Goal: Navigation & Orientation: Find specific page/section

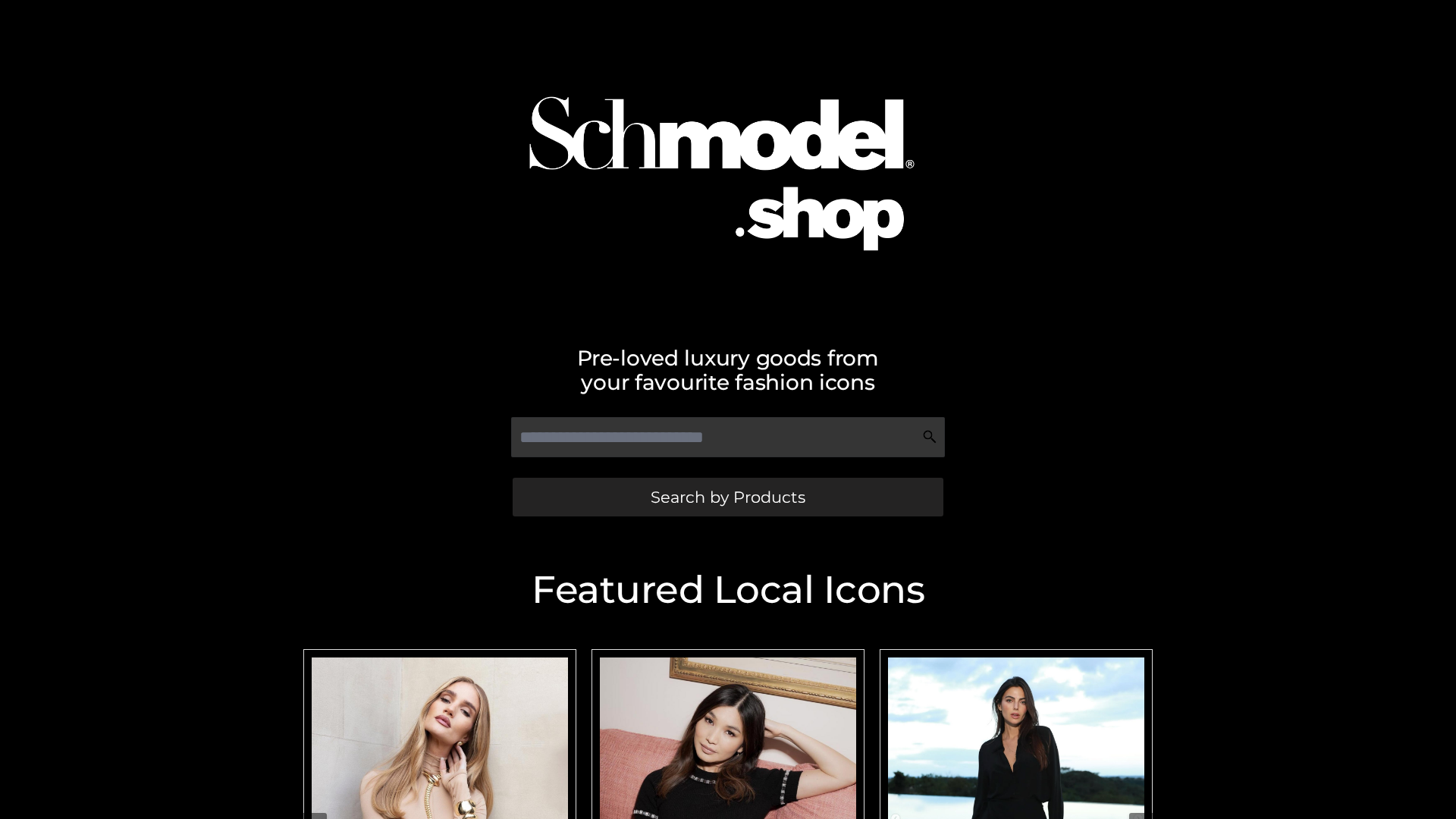
click at [727, 497] on span "Search by Products" at bounding box center [728, 497] width 155 height 16
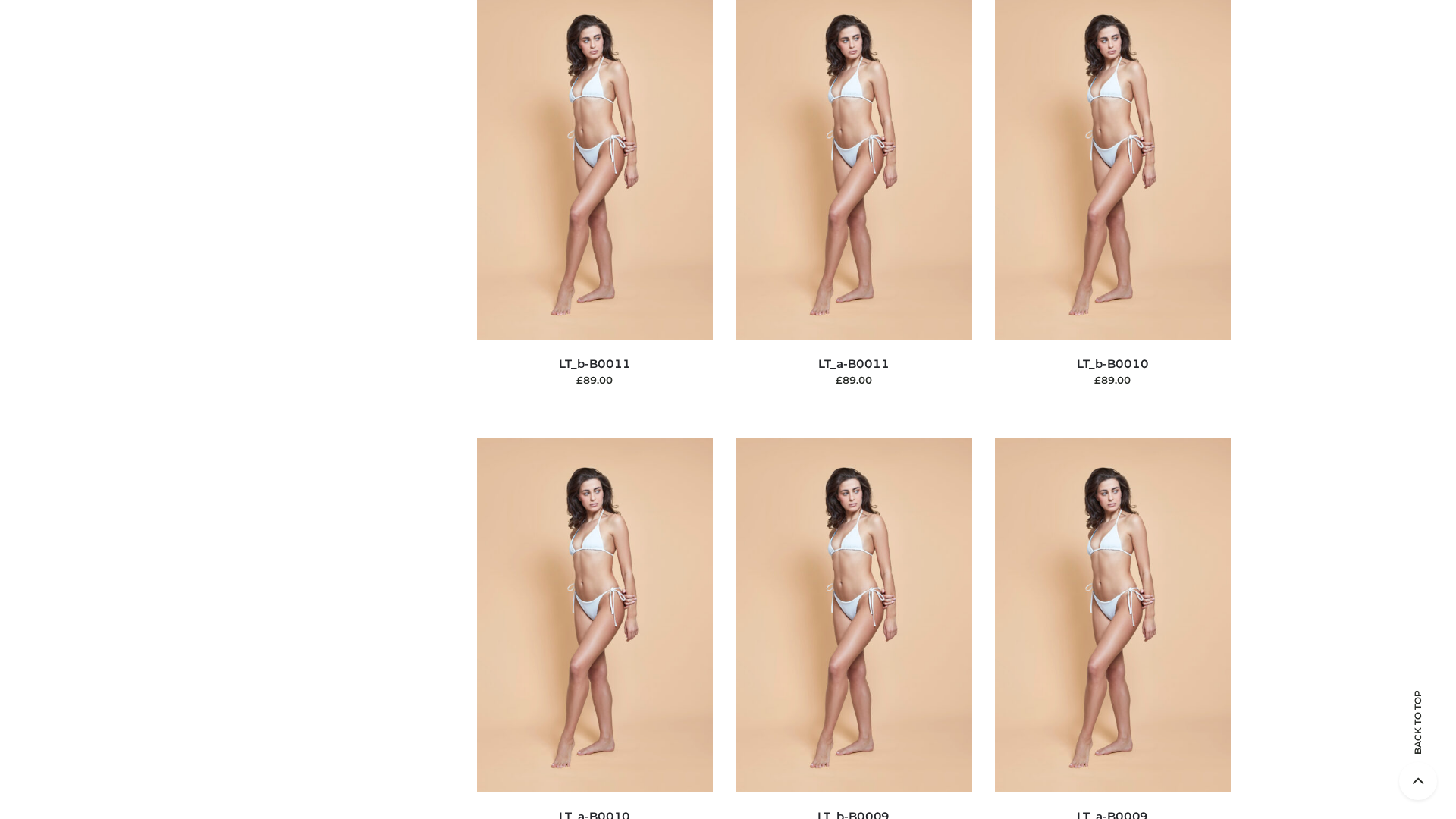
scroll to position [6811, 0]
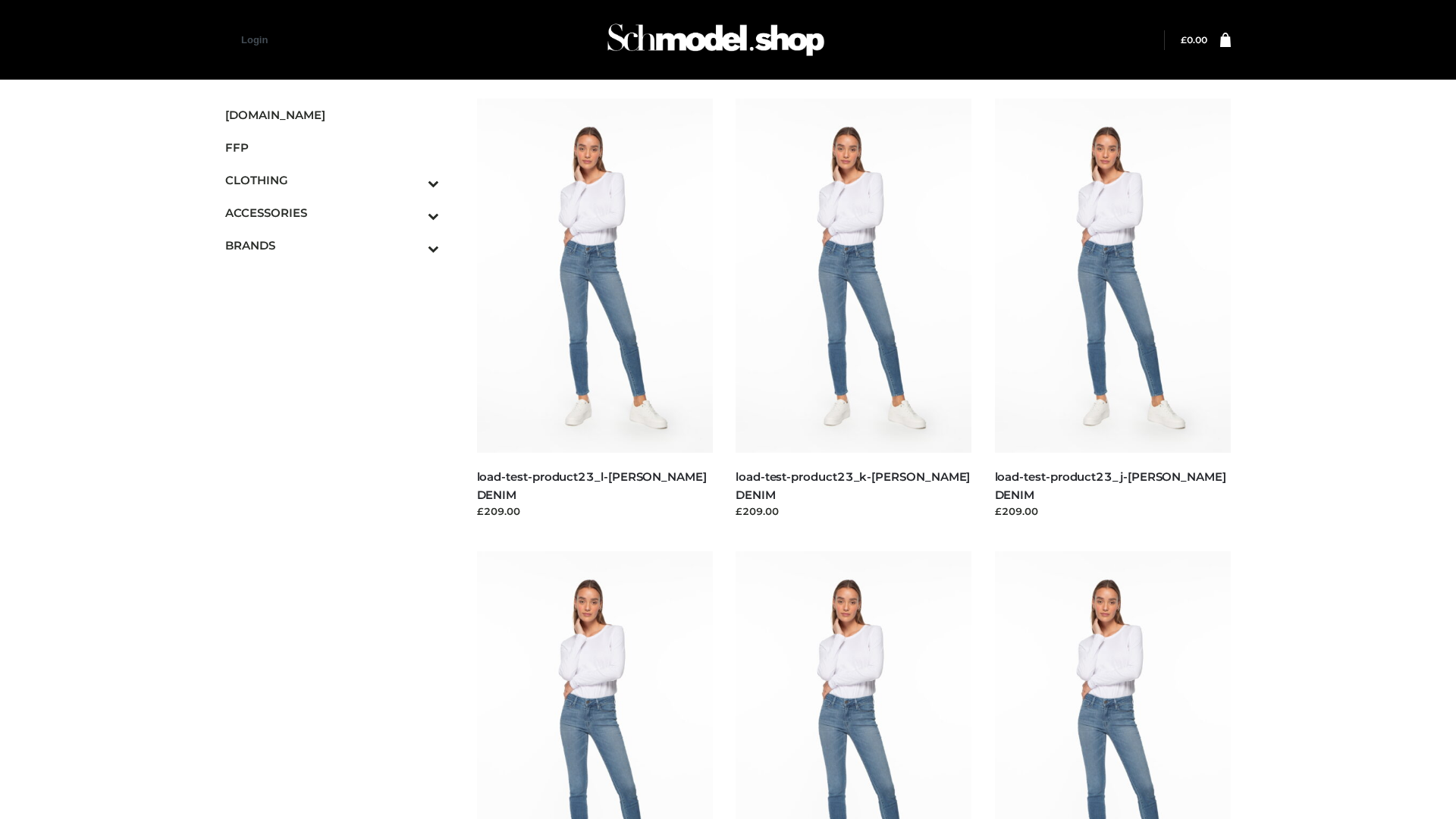
scroll to position [1331, 0]
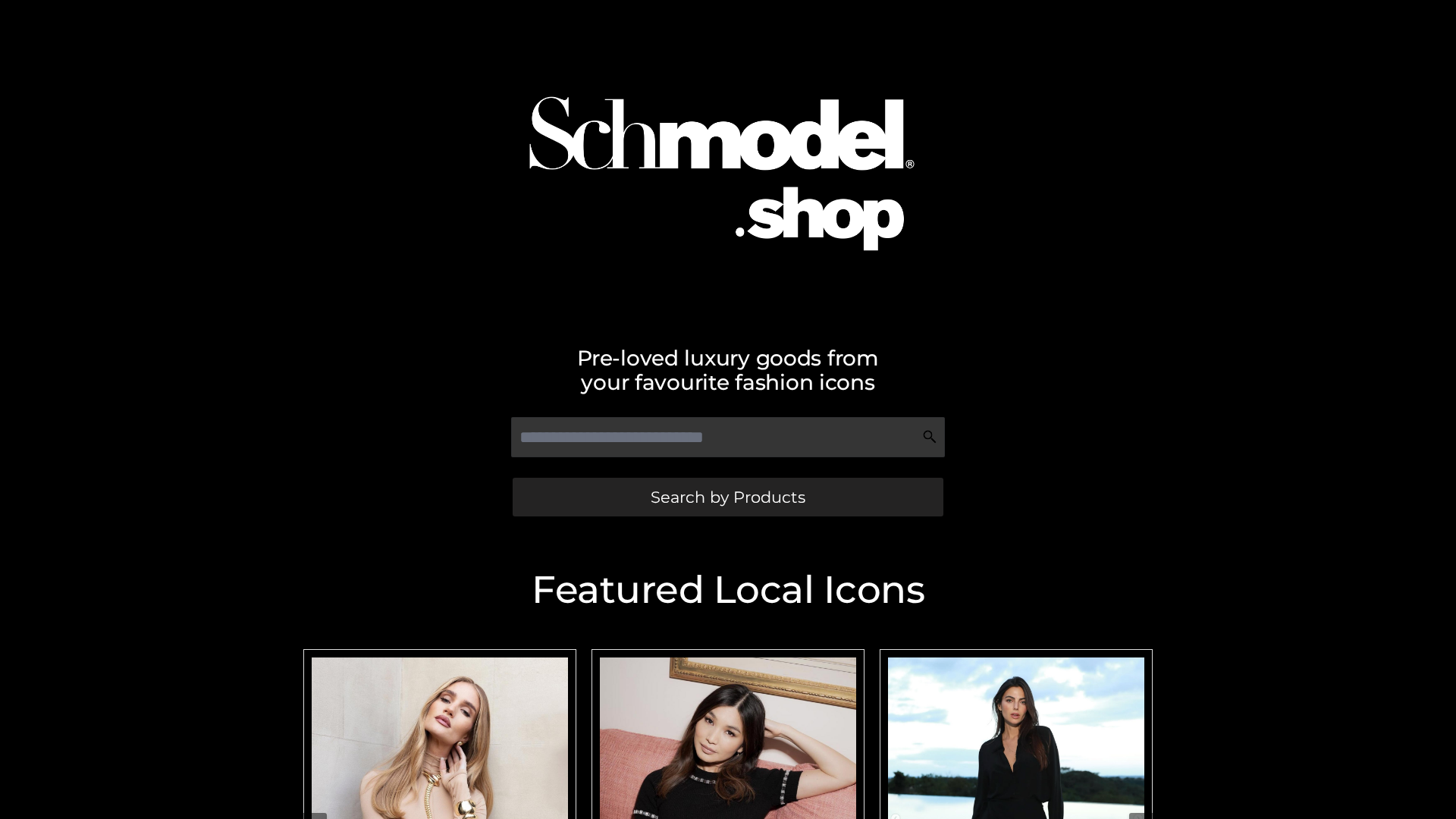
click at [727, 497] on span "Search by Products" at bounding box center [728, 497] width 155 height 16
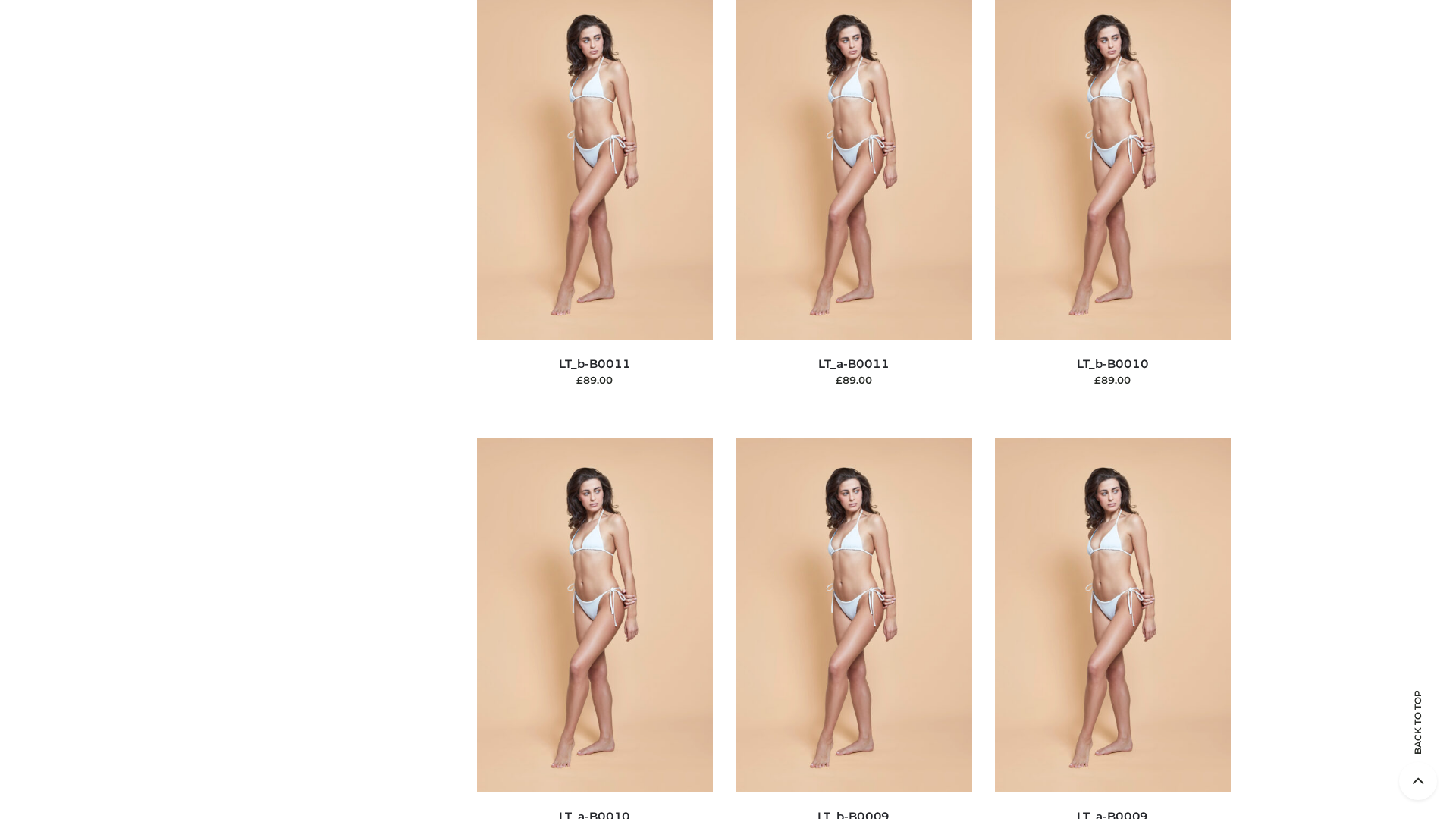
scroll to position [6811, 0]
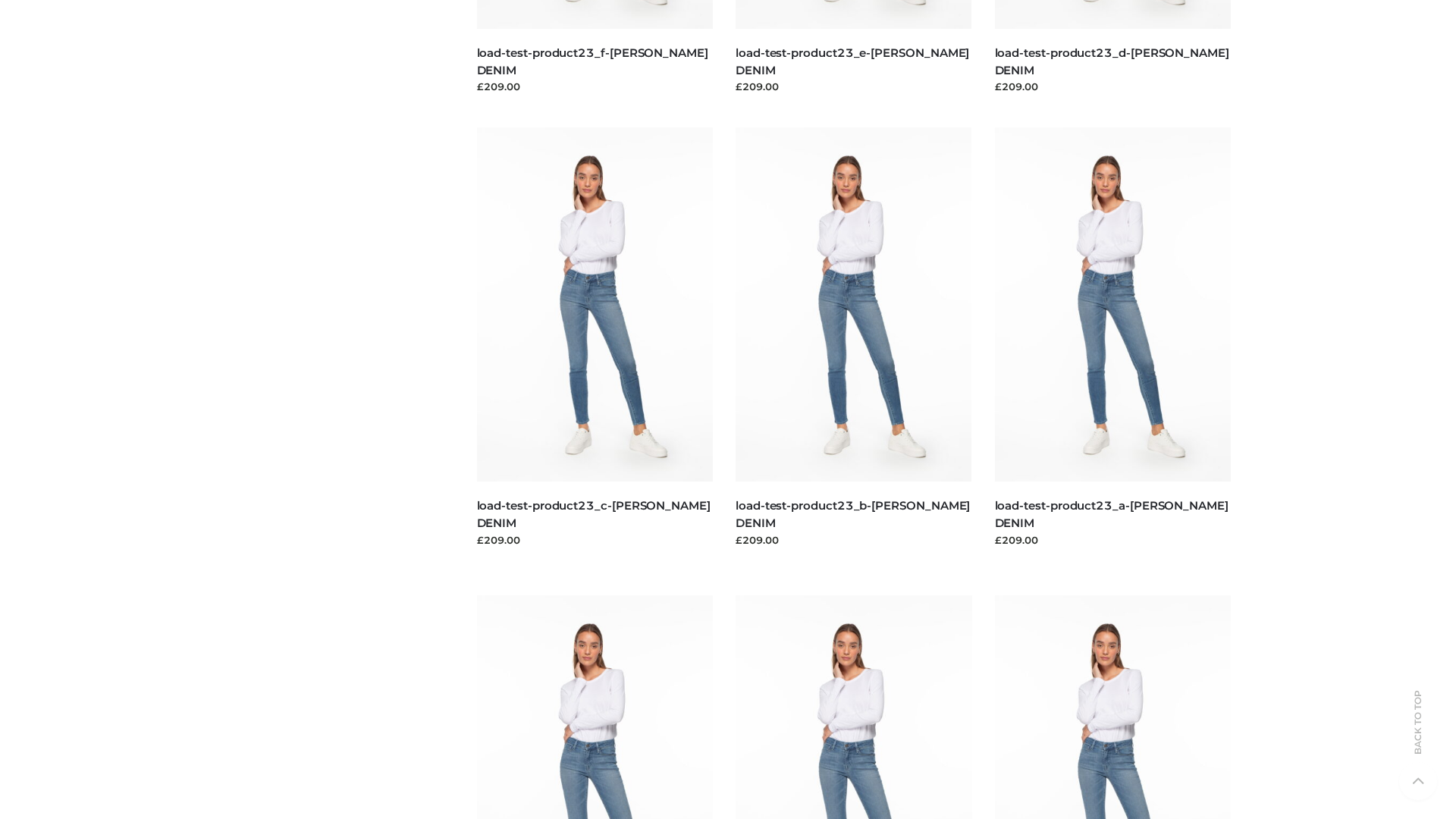
scroll to position [1331, 0]
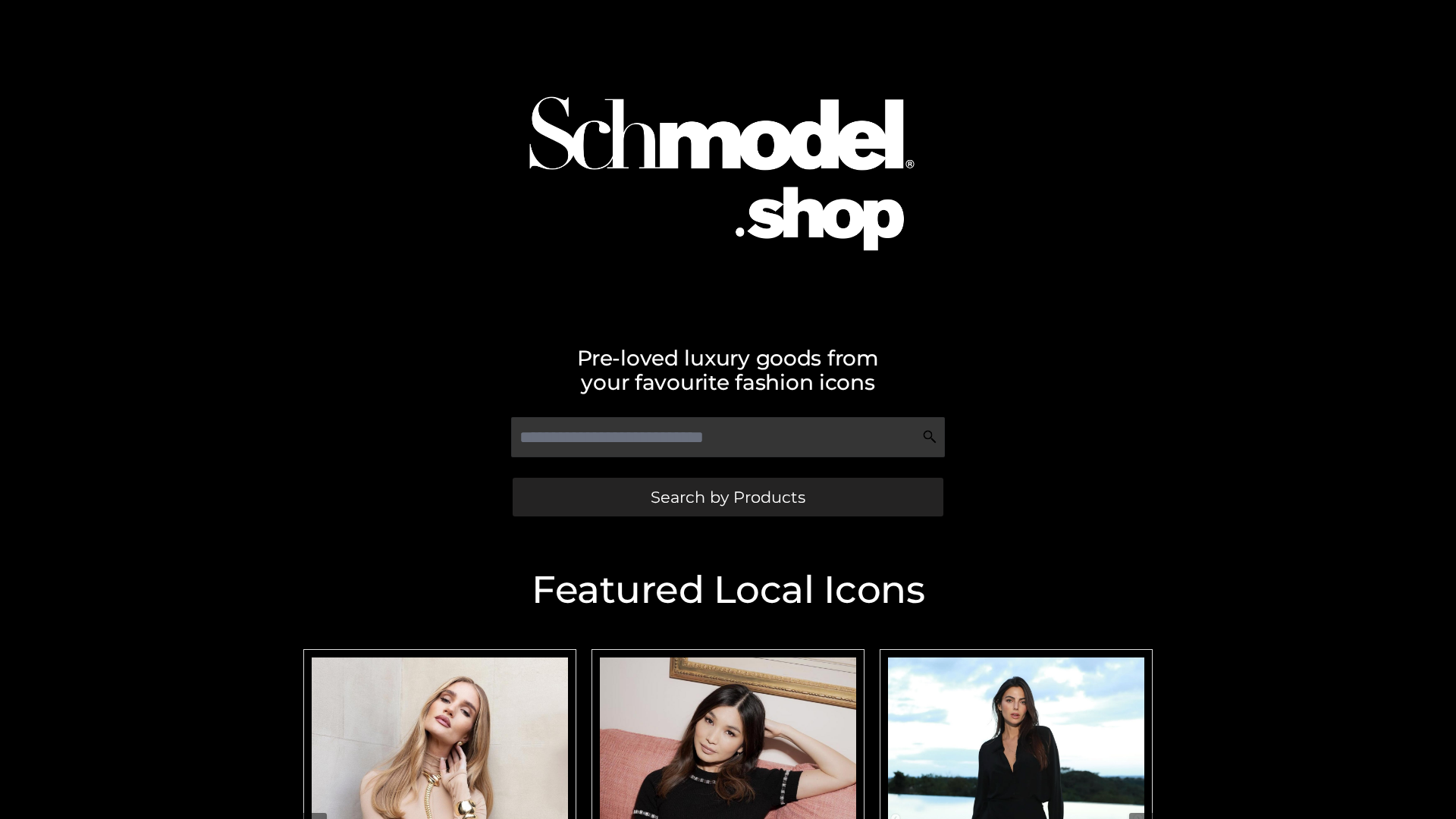
click at [727, 497] on span "Search by Products" at bounding box center [728, 497] width 155 height 16
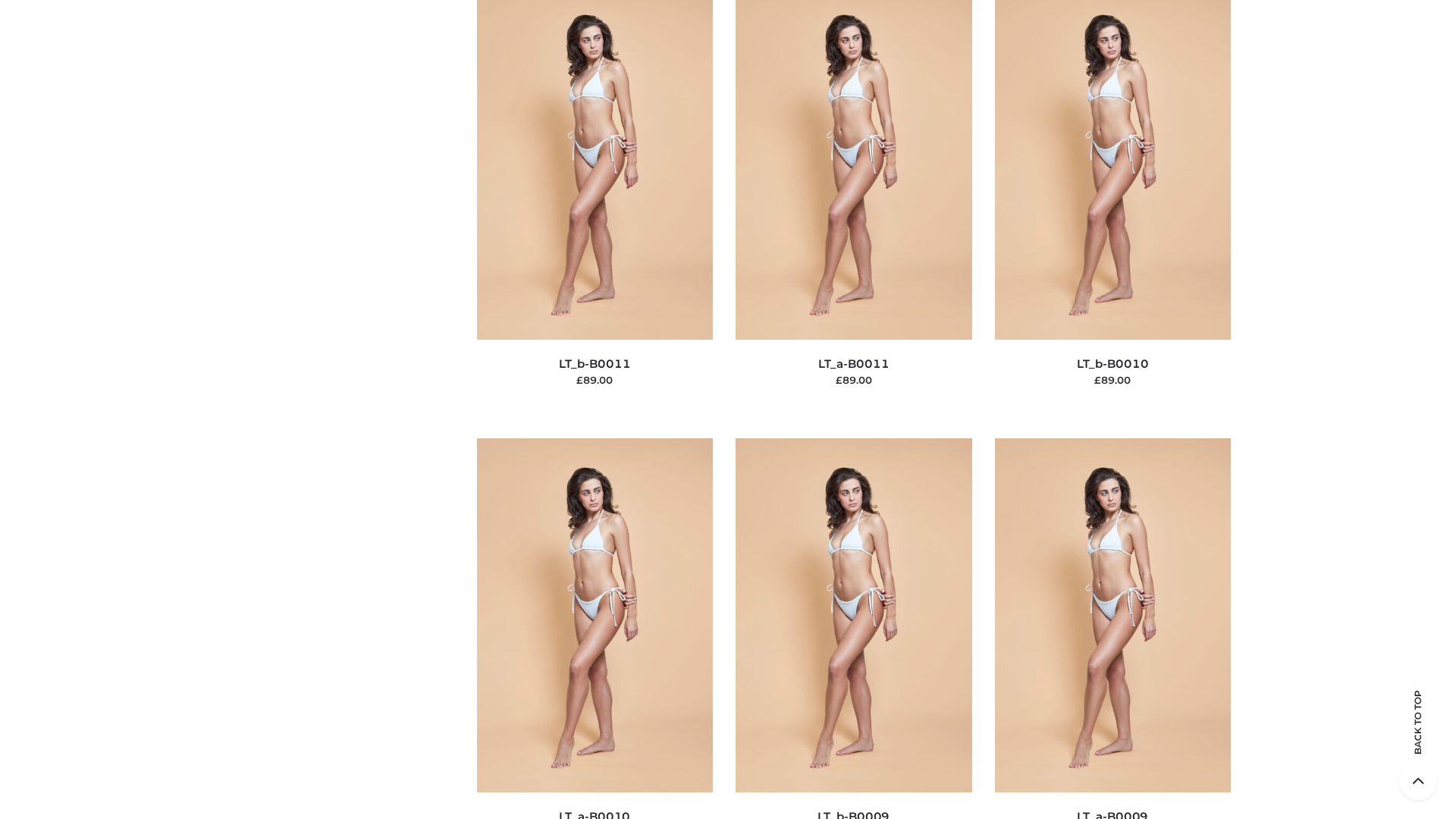
scroll to position [6811, 0]
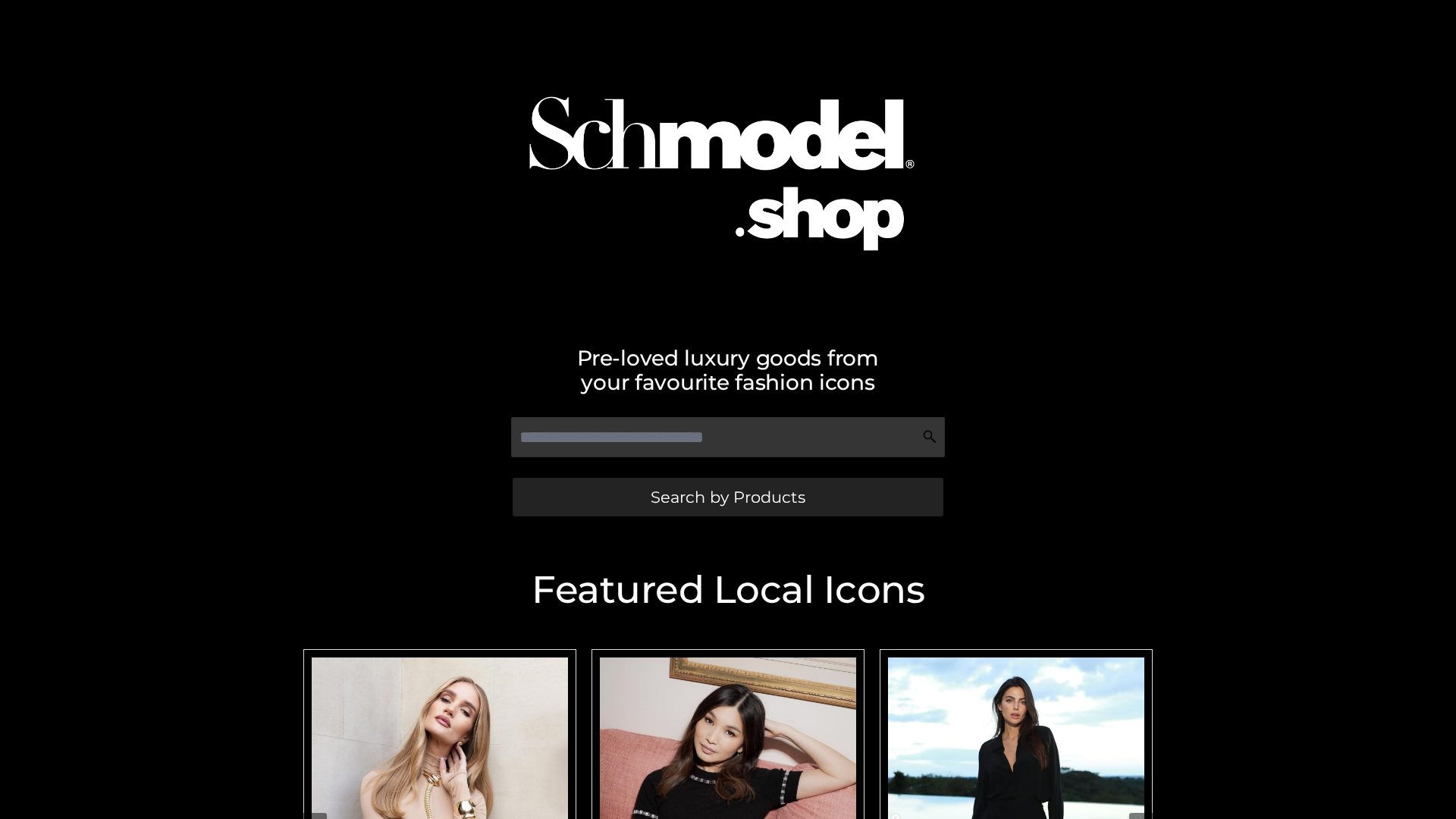
click at [727, 497] on span "Search by Products" at bounding box center [728, 497] width 155 height 16
